Goal: Contribute content

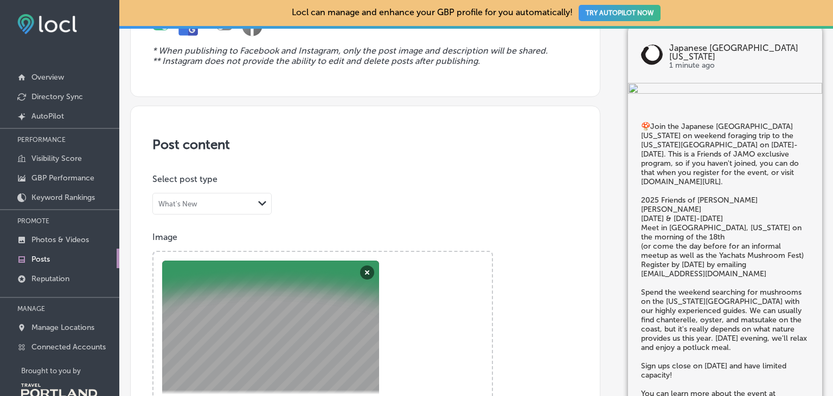
scroll to position [125, 0]
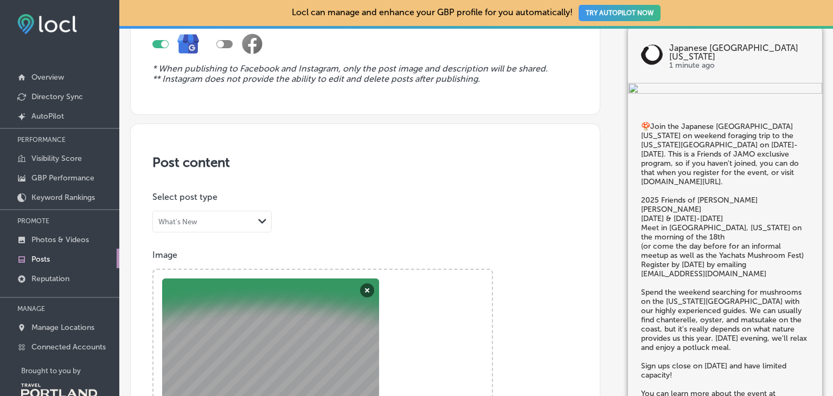
click at [247, 223] on div "What's New" at bounding box center [203, 222] width 101 height 10
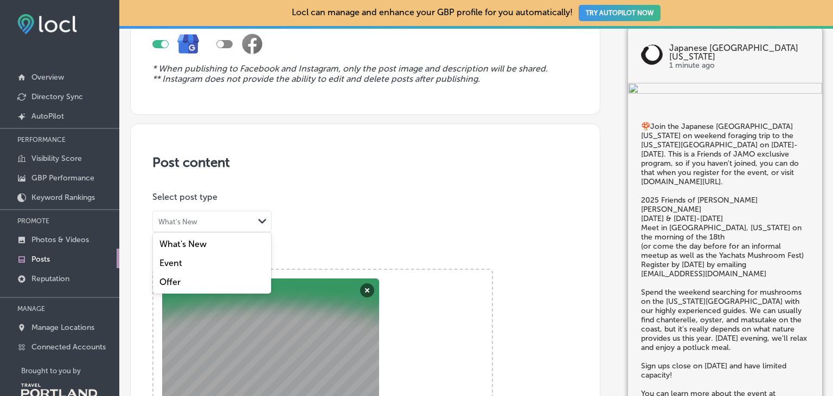
click at [200, 260] on div "Event" at bounding box center [212, 263] width 118 height 19
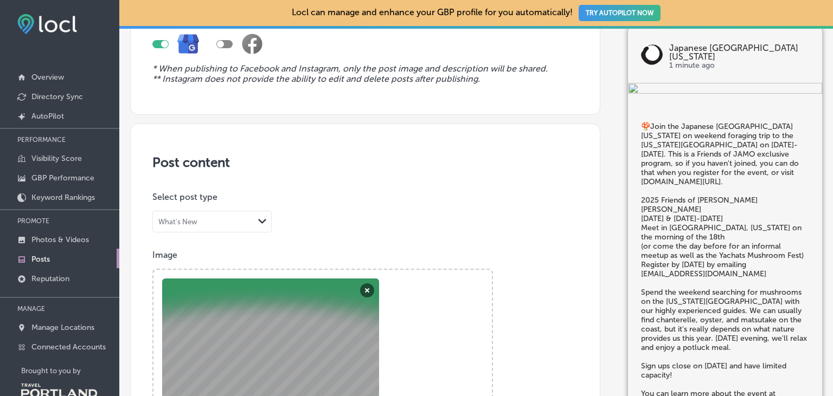
scroll to position [499, 0]
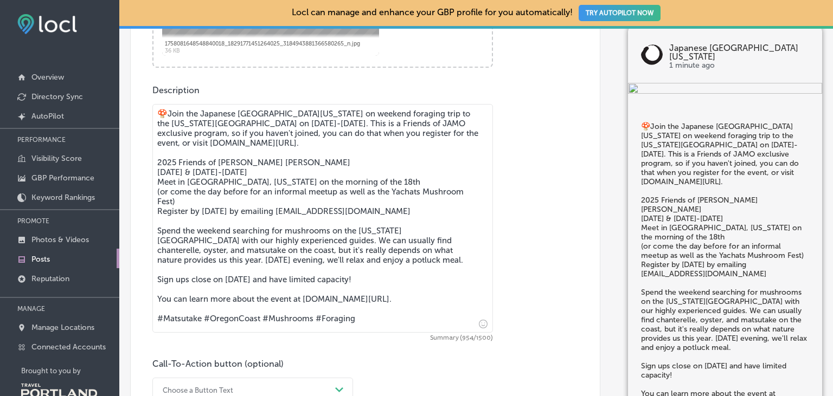
drag, startPoint x: 359, startPoint y: 324, endPoint x: 138, endPoint y: 326, distance: 220.7
click at [152, 326] on textarea "🍄Join the Japanese [GEOGRAPHIC_DATA][US_STATE] on weekend foraging trip to the …" at bounding box center [322, 218] width 341 height 229
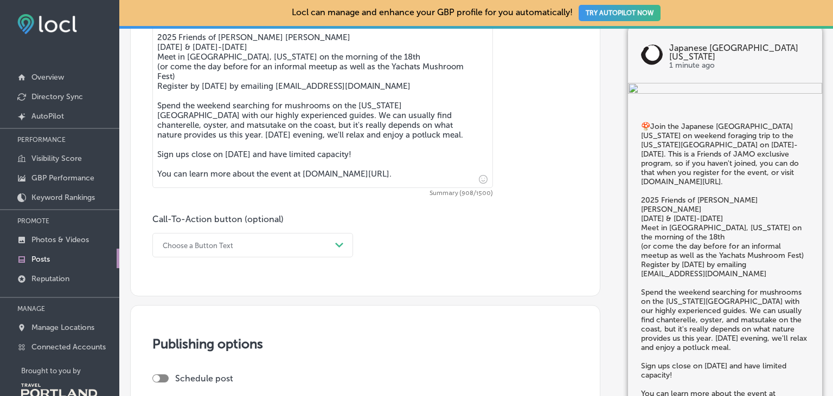
scroll to position [625, 0]
click at [337, 118] on textarea "🍄Join the Japanese [GEOGRAPHIC_DATA][US_STATE] on weekend foraging trip to the …" at bounding box center [322, 83] width 341 height 209
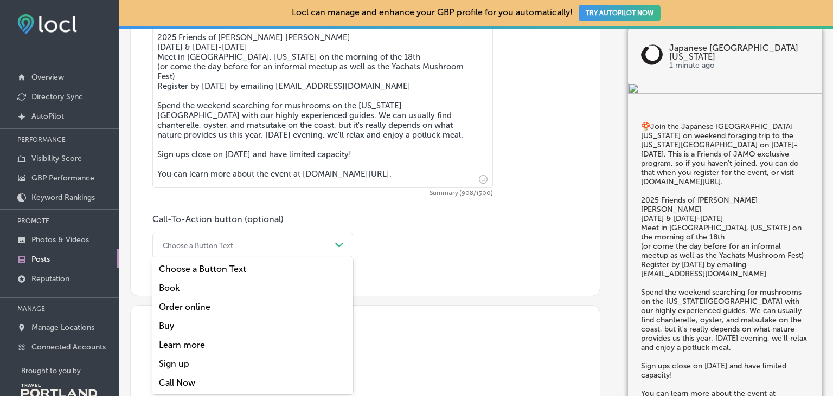
click at [327, 249] on div "Choose a Button Text" at bounding box center [244, 245] width 174 height 17
click at [196, 346] on div "Learn more" at bounding box center [252, 345] width 201 height 19
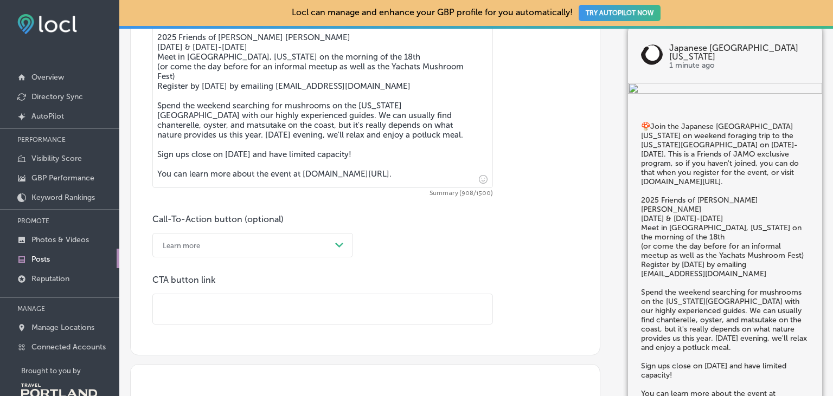
drag, startPoint x: 400, startPoint y: 176, endPoint x: 303, endPoint y: 182, distance: 97.2
click at [303, 182] on textarea "🍄Join the Japanese [GEOGRAPHIC_DATA][US_STATE] on weekend foraging trip to the …" at bounding box center [322, 83] width 341 height 209
type textarea "🍄Join the Japanese [GEOGRAPHIC_DATA][US_STATE] on weekend foraging trip to the …"
click at [211, 309] on input "text" at bounding box center [322, 309] width 339 height 30
paste input "[DOMAIN_NAME][URL]."
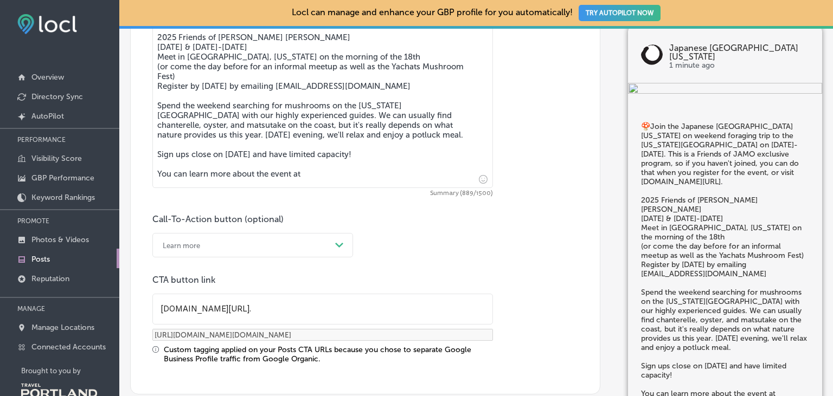
click at [159, 312] on input "[DOMAIN_NAME][URL]." at bounding box center [322, 309] width 339 height 30
type input "[DOMAIN_NAME][URL]."
type input "[URL][DOMAIN_NAME][DOMAIN_NAME]"
type input "[DOMAIN_NAME][URL]."
type input "[URL][DOMAIN_NAME][DOMAIN_NAME]"
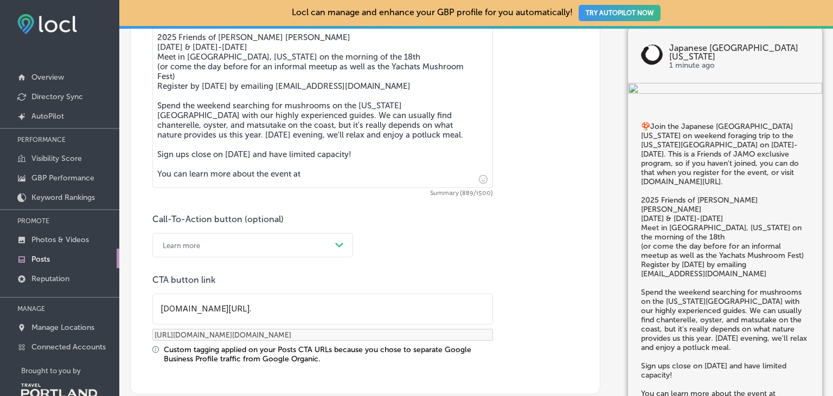
type input "[DOMAIN_NAME][URL]."
type input "[URL][DOMAIN_NAME][DOMAIN_NAME]"
type input "[DOMAIN_NAME][URL]."
type input "[URL][DOMAIN_NAME][DOMAIN_NAME]"
type input "[DOMAIN_NAME][URL]."
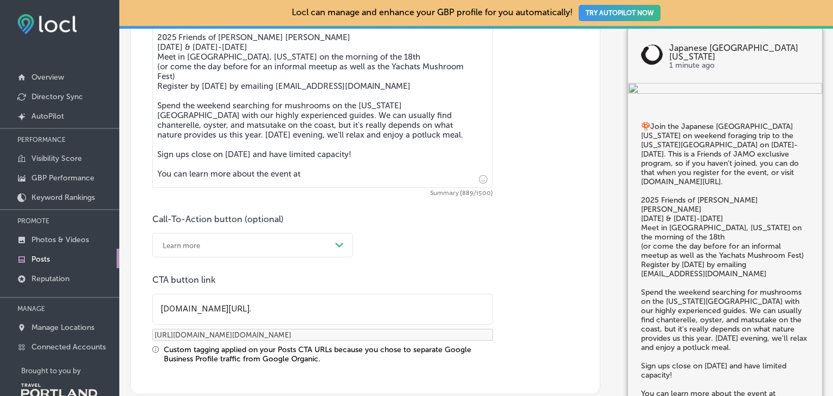
type input "[URL][DOMAIN_NAME][DOMAIN_NAME]"
type input "[URL][DOMAIN_NAME]."
click at [315, 245] on div "Learn more" at bounding box center [244, 245] width 174 height 17
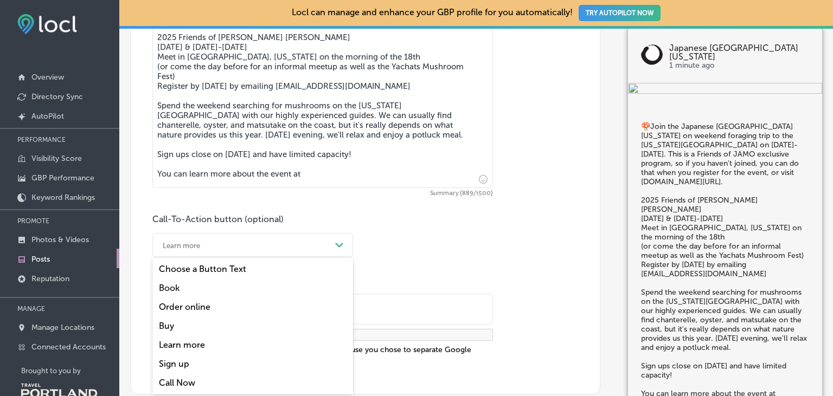
click at [329, 173] on textarea "🍄Join the Japanese [GEOGRAPHIC_DATA][US_STATE] on weekend foraging trip to the …" at bounding box center [322, 83] width 341 height 209
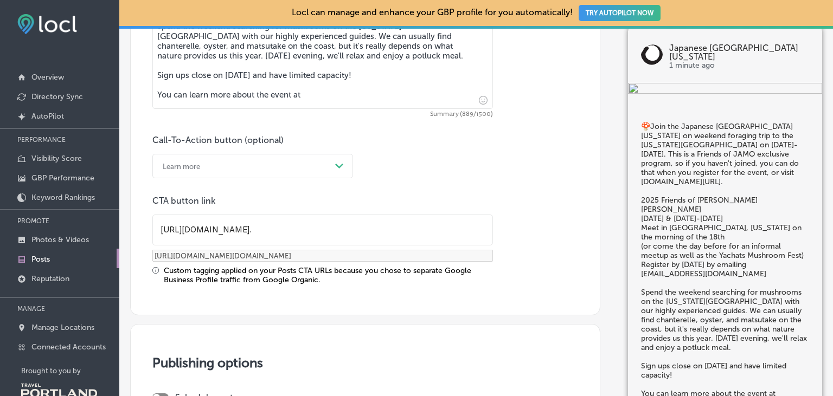
scroll to position [749, 0]
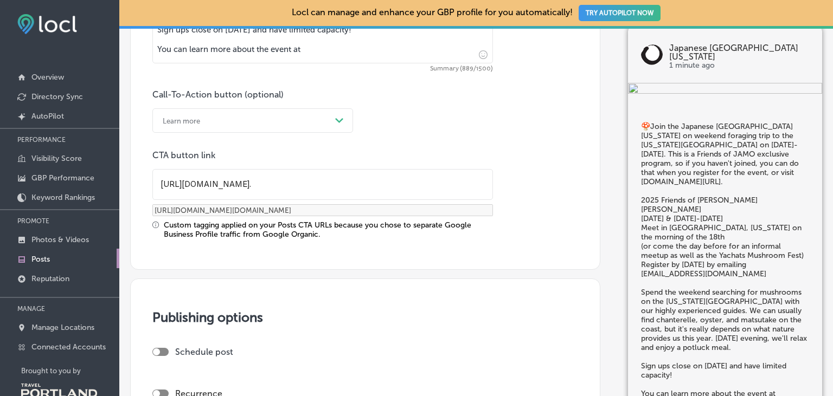
drag, startPoint x: 316, startPoint y: 57, endPoint x: 124, endPoint y: 60, distance: 192.5
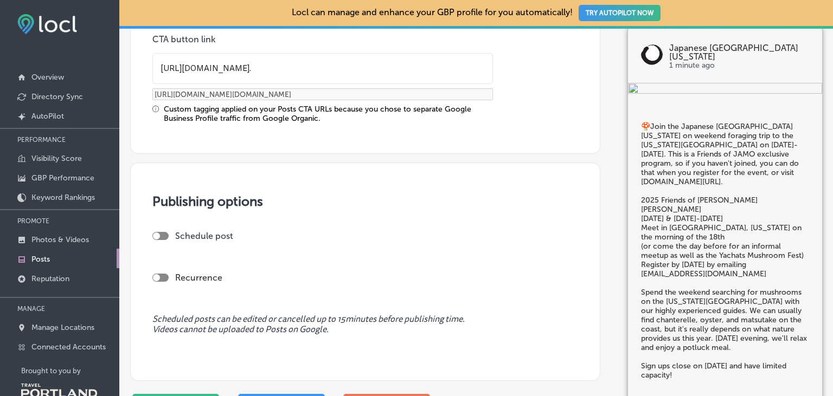
scroll to position [979, 0]
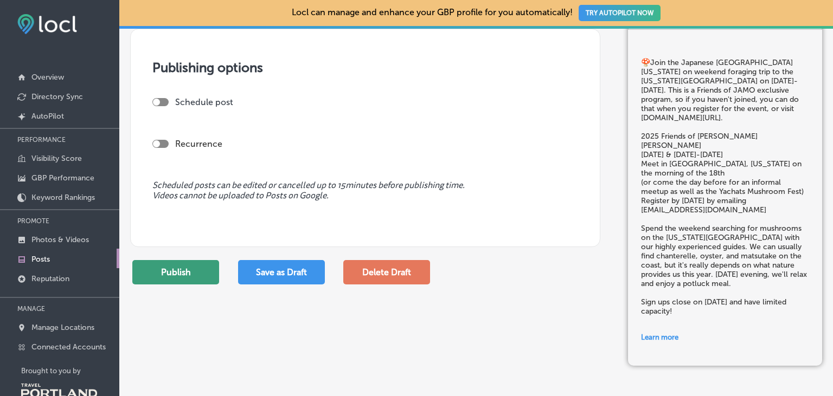
type textarea "🍄Join the Japanese [GEOGRAPHIC_DATA][US_STATE] on weekend foraging trip to the …"
drag, startPoint x: 202, startPoint y: 277, endPoint x: 264, endPoint y: 269, distance: 61.8
click at [203, 277] on button "Publish" at bounding box center [175, 272] width 87 height 24
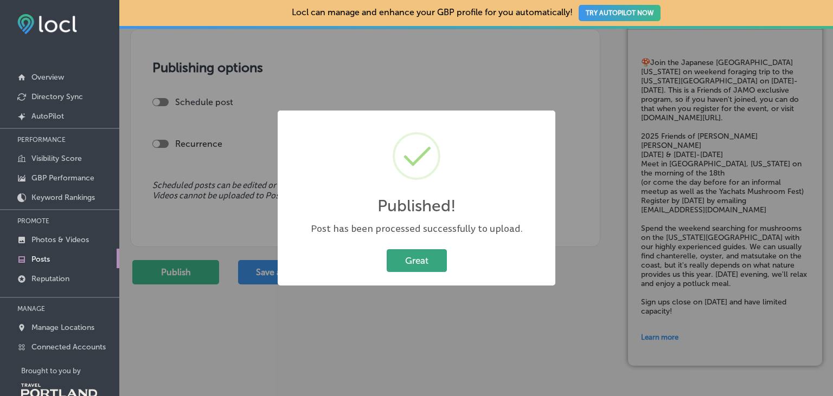
click at [433, 261] on button "Great" at bounding box center [417, 260] width 60 height 22
